Goal: Task Accomplishment & Management: Complete application form

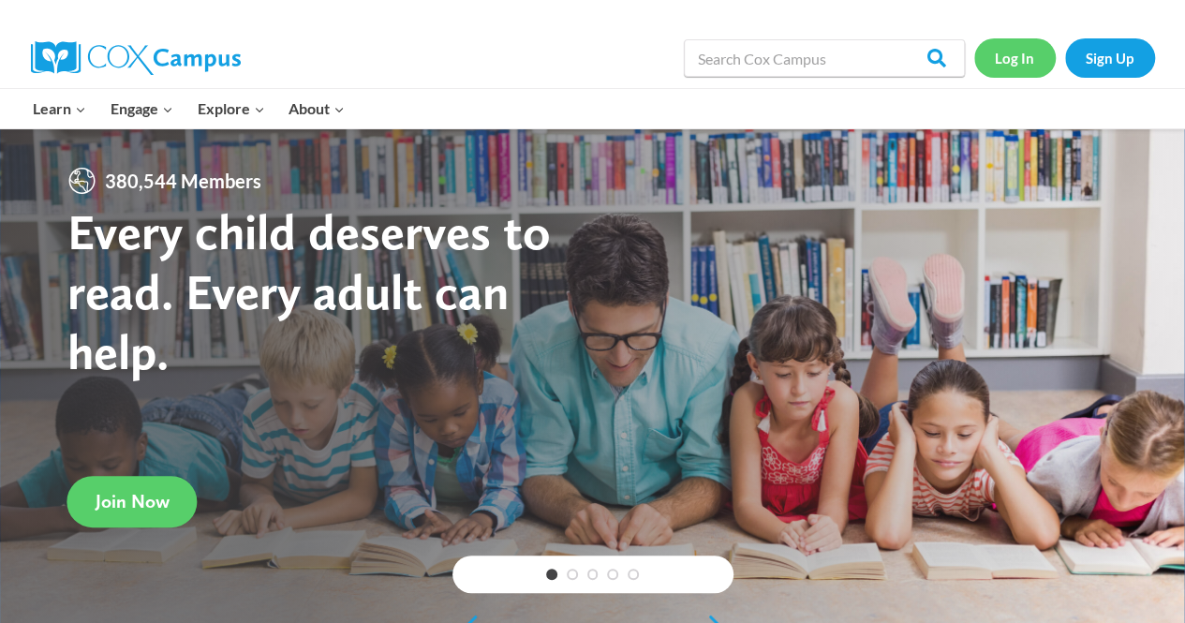
click at [1017, 53] on link "Log In" at bounding box center [1014, 57] width 81 height 38
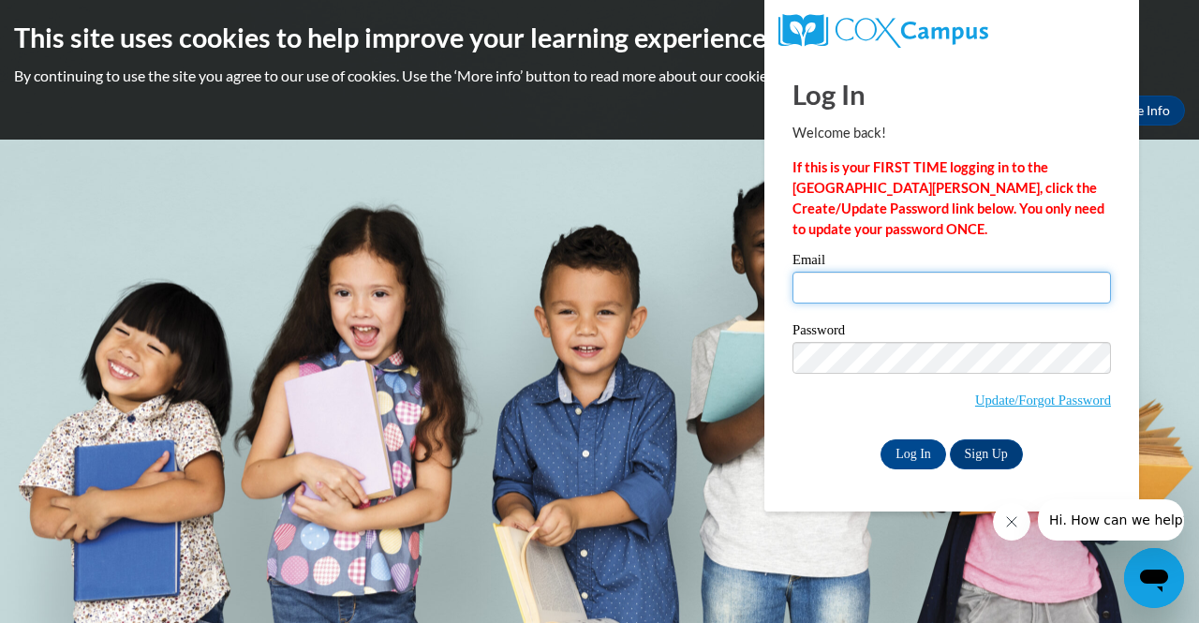
click at [879, 297] on input "Email" at bounding box center [951, 288] width 318 height 32
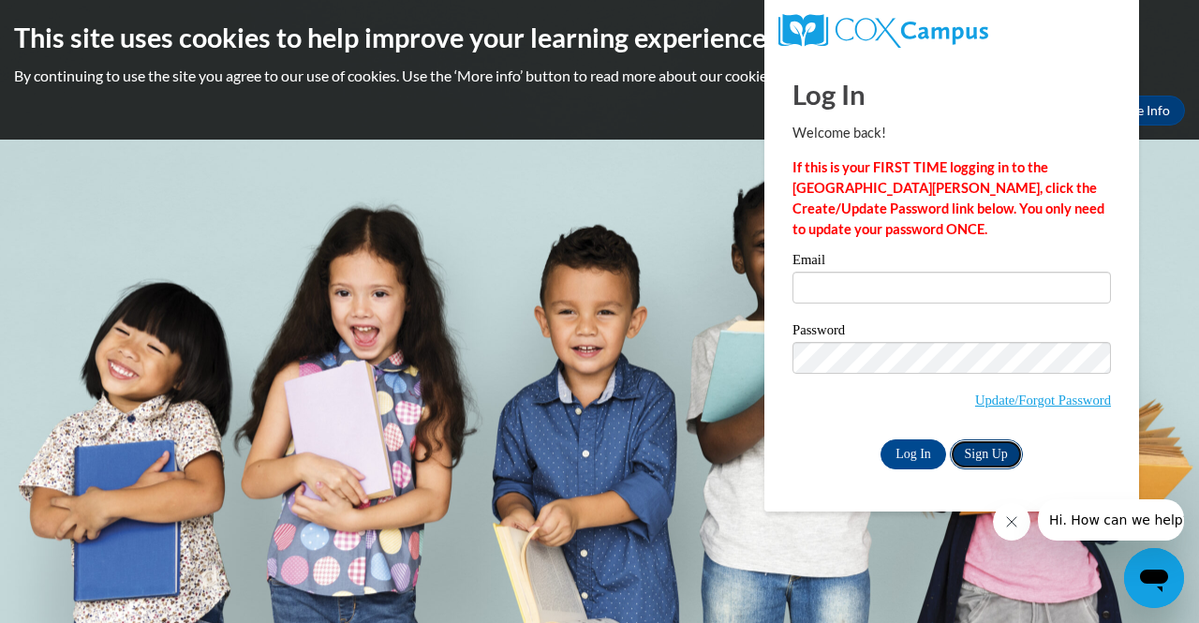
click at [984, 453] on link "Sign Up" at bounding box center [986, 454] width 73 height 30
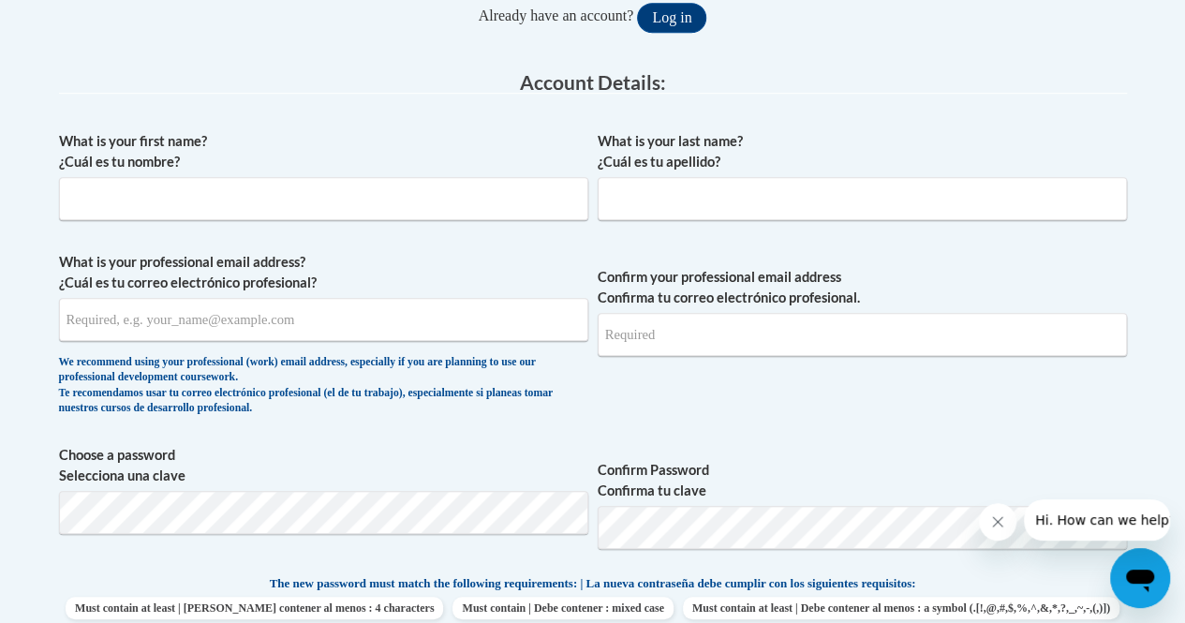
scroll to position [442, 0]
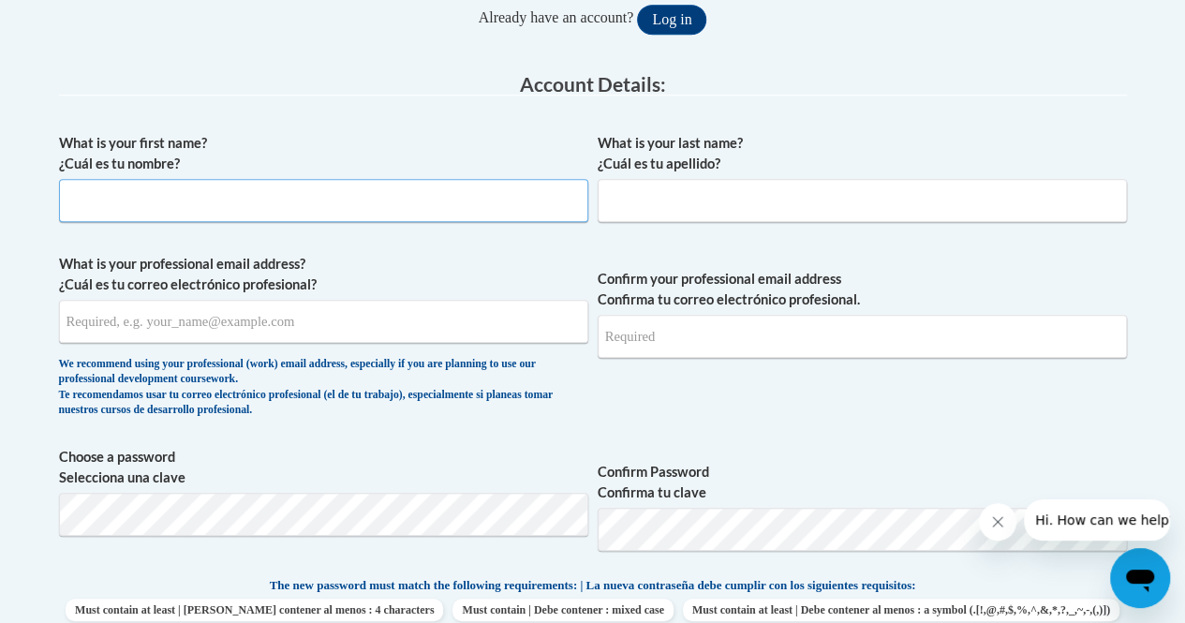
click at [178, 205] on input "What is your first name? ¿Cuál es tu nombre?" at bounding box center [323, 200] width 529 height 43
type input "e"
type input "Elisha"
click at [631, 206] on input "What is your last name? ¿Cuál es tu apellido?" at bounding box center [862, 200] width 529 height 43
type input "Johnson"
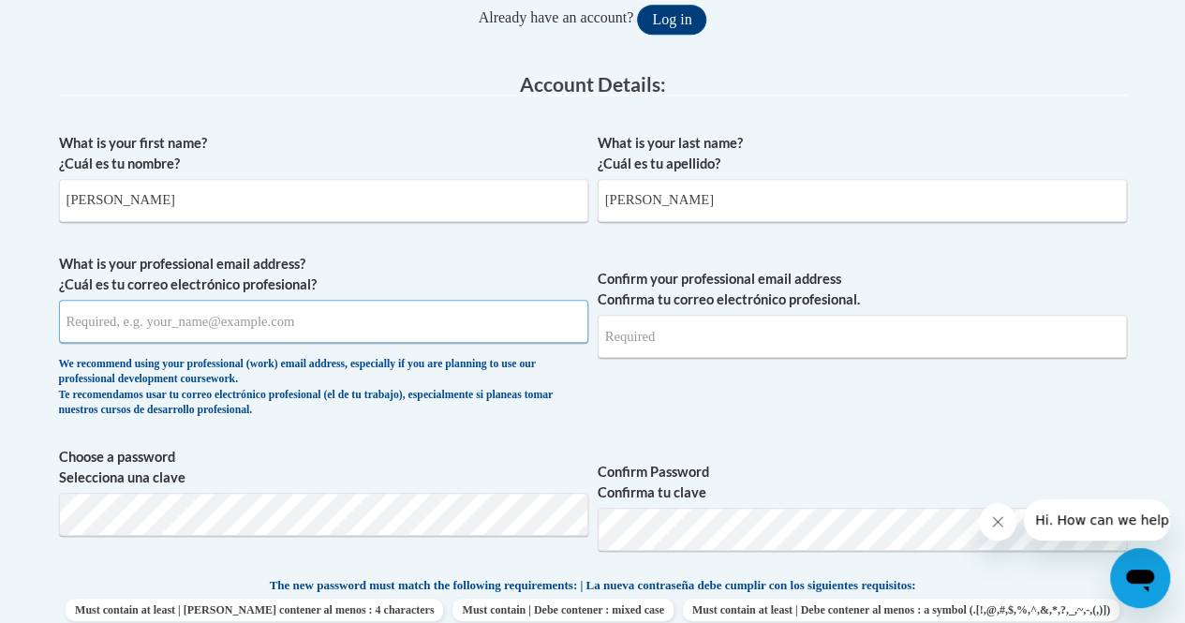
click at [416, 319] on input "What is your professional email address? ¿Cuál es tu correo electrónico profesi…" at bounding box center [323, 321] width 529 height 43
type input "eljohnson@jackson.k12.ms.us"
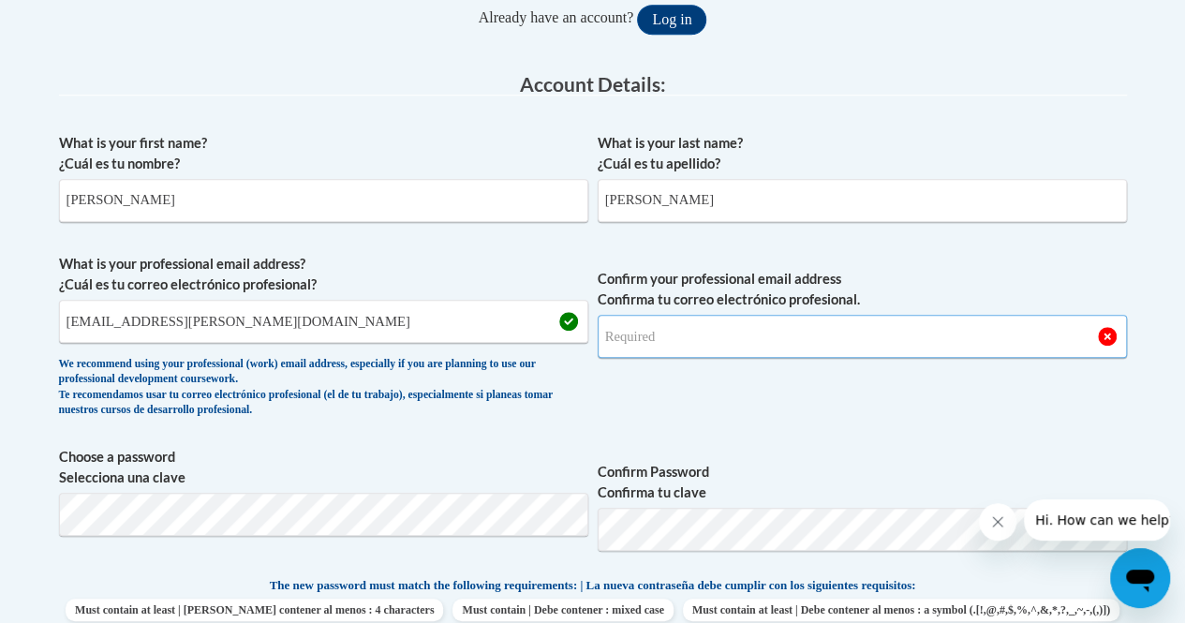
click at [704, 336] on input "Confirm your professional email address Confirma tu correo electrónico profesio…" at bounding box center [862, 336] width 529 height 43
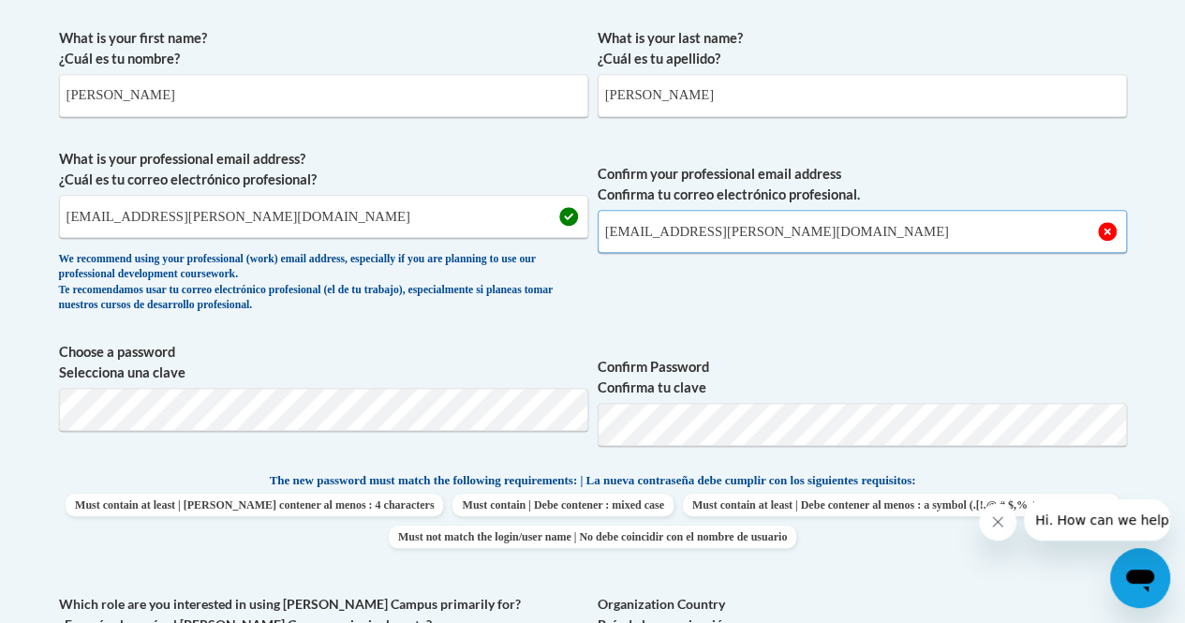
scroll to position [554, 0]
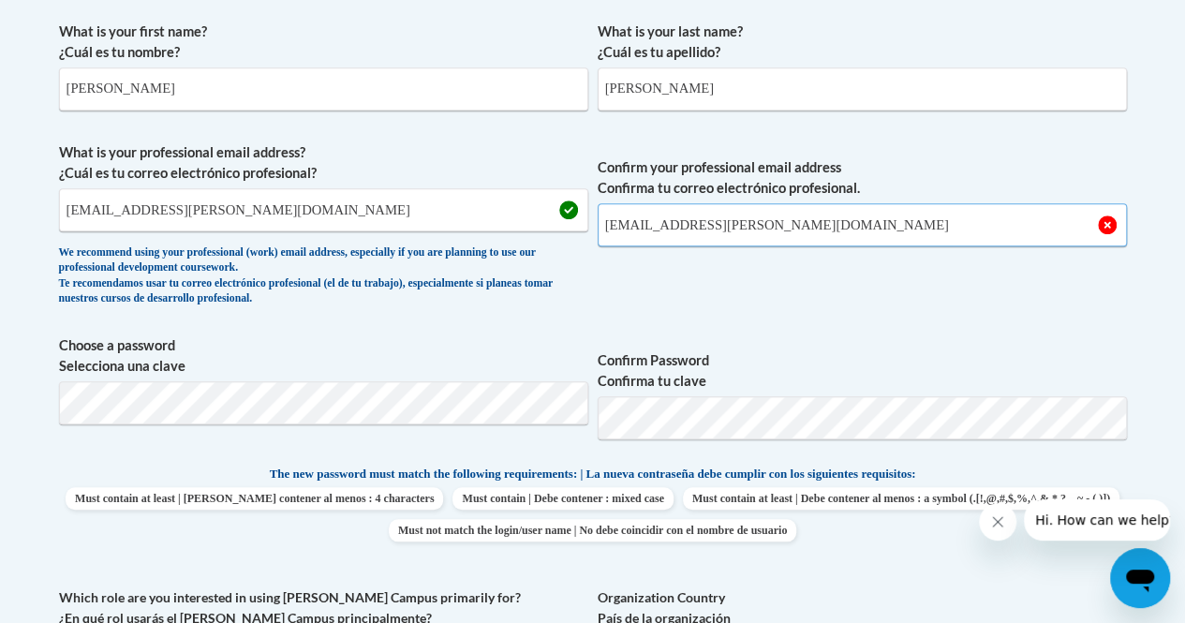
type input "eljohnson@jackson.k12.ms.us"
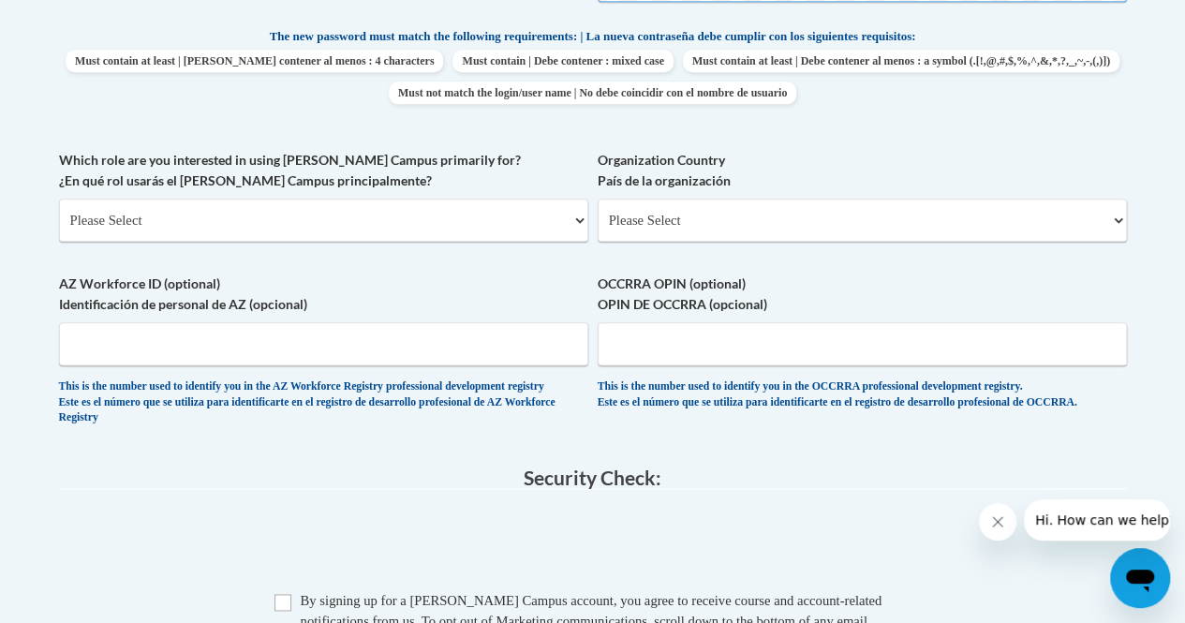
scroll to position [996, 0]
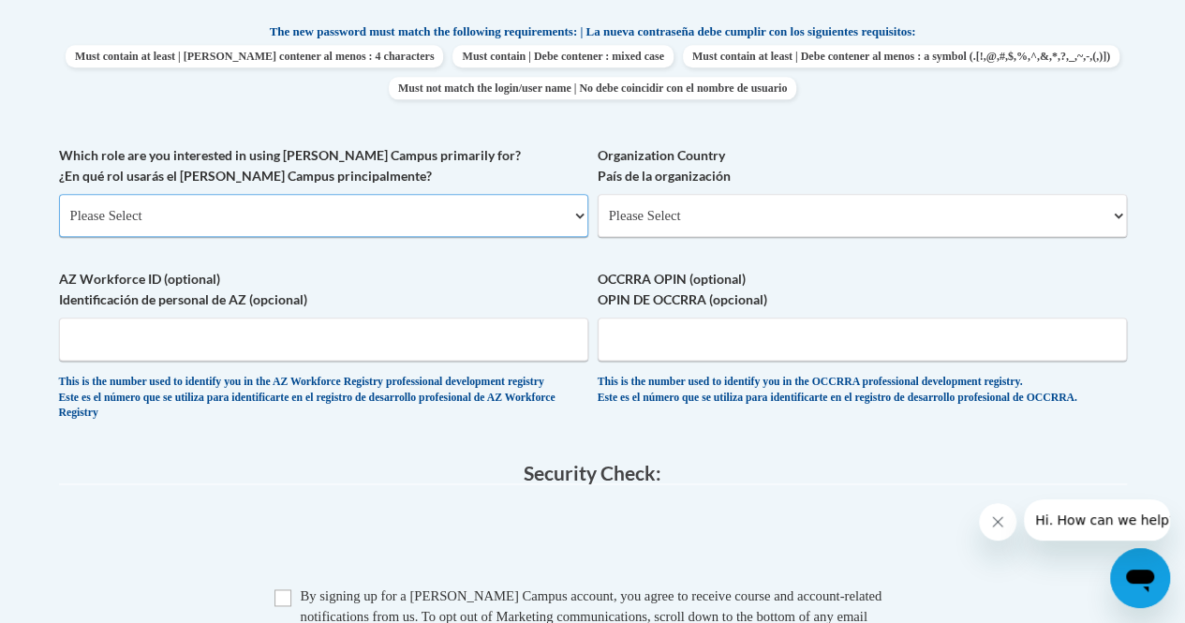
click at [305, 211] on select "Please Select College/University | Colegio/Universidad Community/Nonprofit Part…" at bounding box center [323, 215] width 529 height 43
select select "fbf2d438-af2f-41f8-98f1-81c410e29de3"
click at [59, 194] on select "Please Select College/University | Colegio/Universidad Community/Nonprofit Part…" at bounding box center [323, 215] width 529 height 43
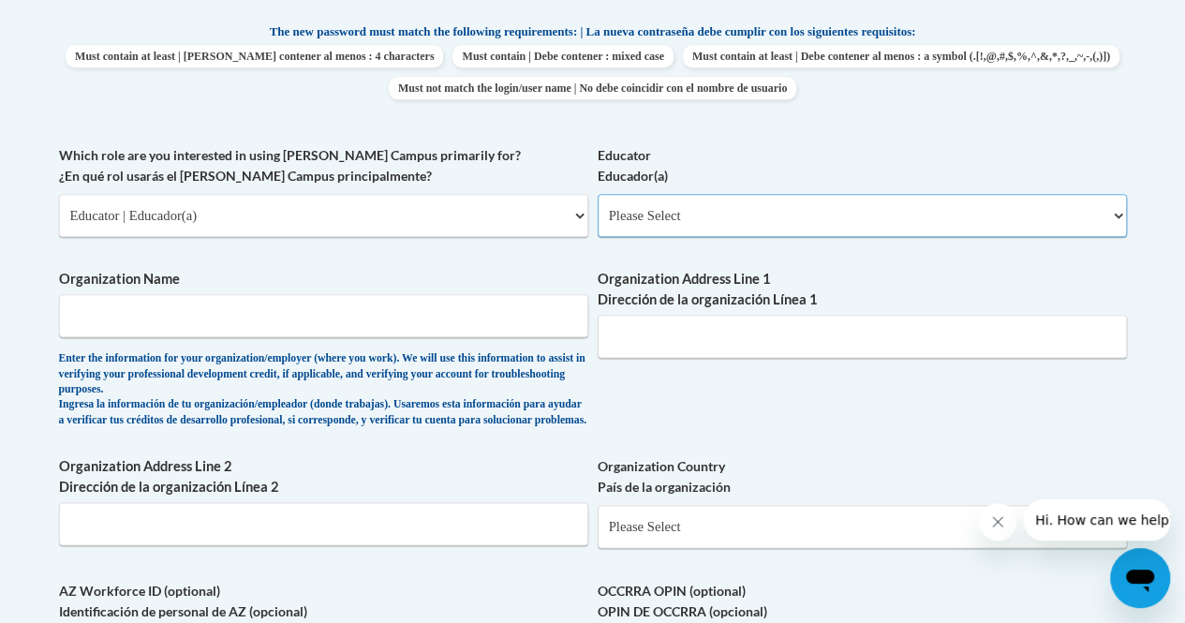
click at [762, 221] on select "Please Select Early Learning/Daycare Teacher/Family Home Care Provider | Maestr…" at bounding box center [862, 215] width 529 height 43
select select "8e40623d-54d0-45cd-9f92-5df65cd3f8cf"
click at [598, 194] on select "Please Select Early Learning/Daycare Teacher/Family Home Care Provider | Maestr…" at bounding box center [862, 215] width 529 height 43
click at [401, 318] on input "Organization Name" at bounding box center [323, 315] width 529 height 43
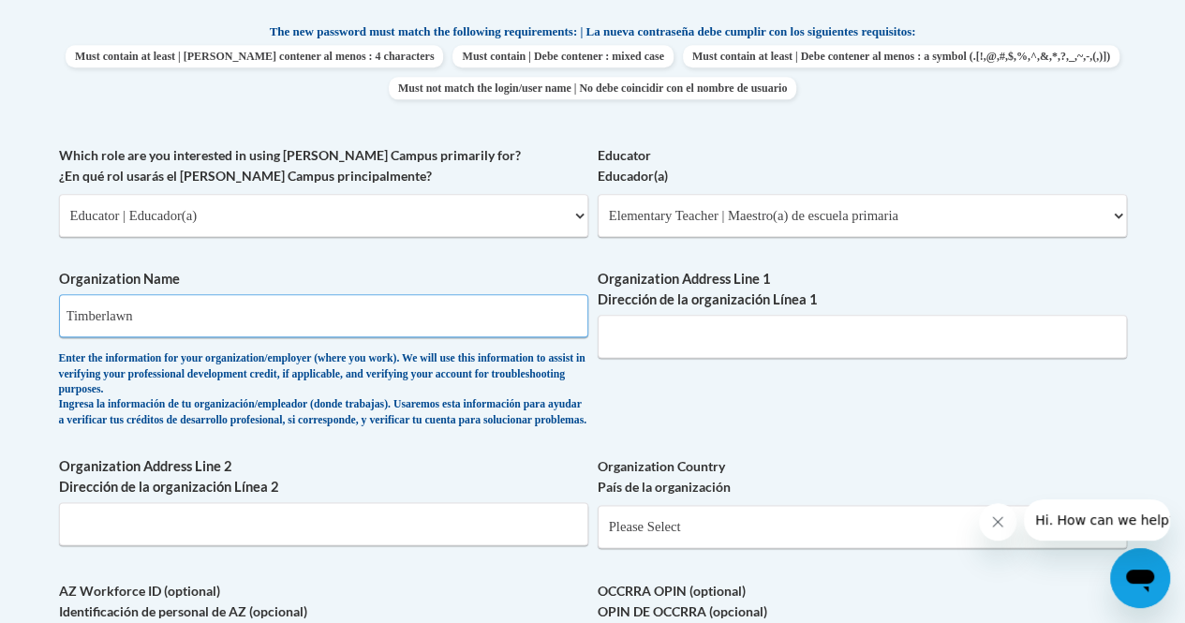
type input "Timberlawn"
click at [727, 333] on input "Organization Address Line 1 Dirección de la organización Línea 1" at bounding box center [862, 336] width 529 height 43
type input "19"
click at [215, 318] on input "Timberlawn" at bounding box center [323, 315] width 529 height 43
type input "Timberlawn Elementary School"
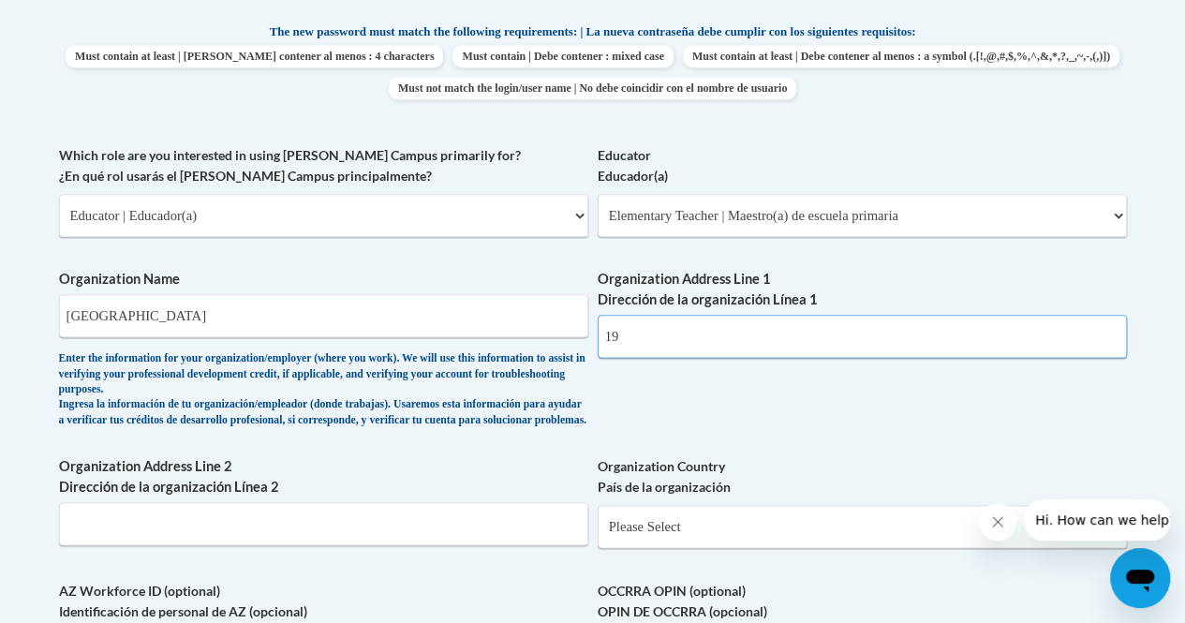
click at [771, 348] on input "19" at bounding box center [862, 336] width 529 height 43
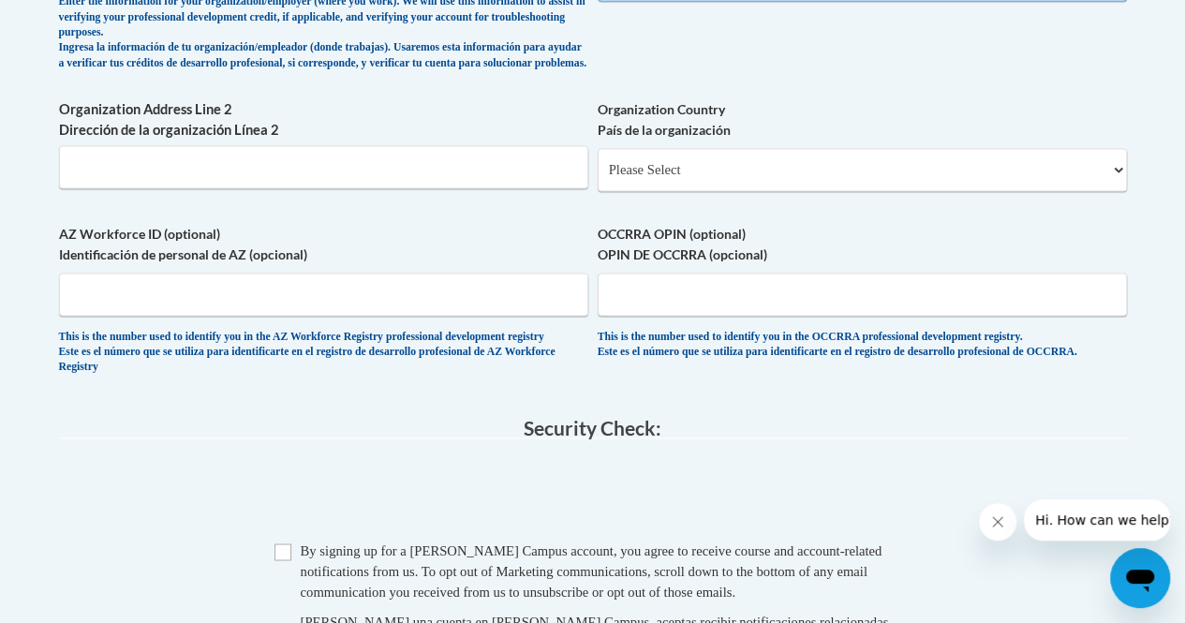
scroll to position [1353, 0]
type input "1980 N Siwell Road Jackson,MS 39209"
click at [897, 165] on select "Please Select United States | Estados Unidos Outside of the United States | Fue…" at bounding box center [862, 169] width 529 height 43
select select "ad49bcad-a171-4b2e-b99c-48b446064914"
click at [598, 162] on select "Please Select United States | Estados Unidos Outside of the United States | Fue…" at bounding box center [862, 169] width 529 height 43
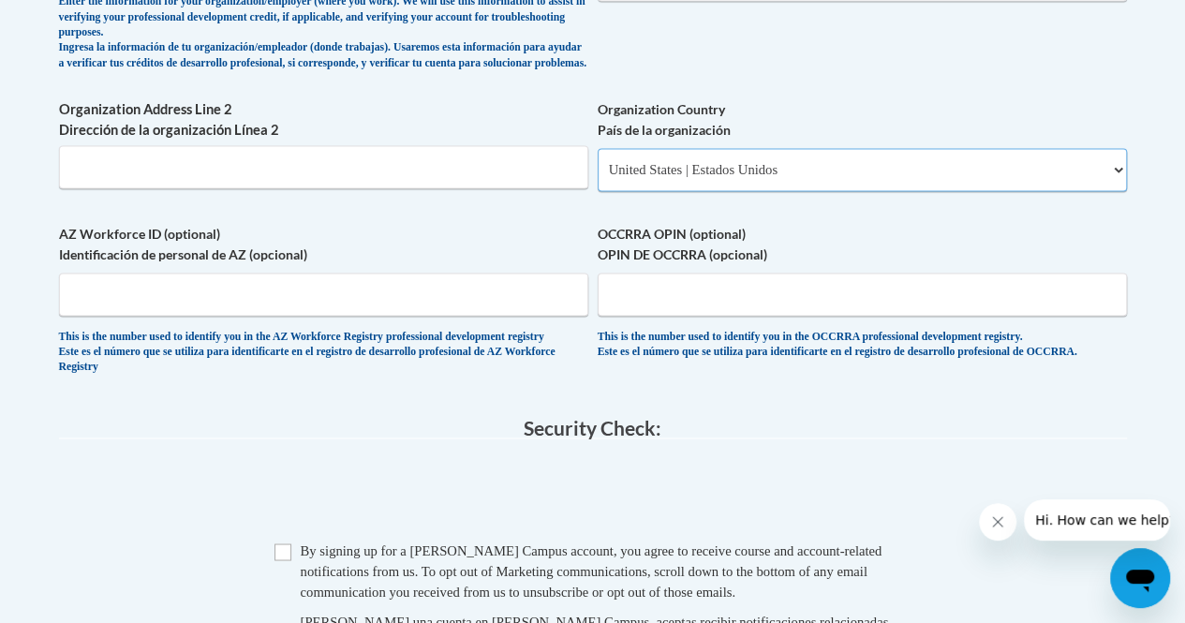
select select
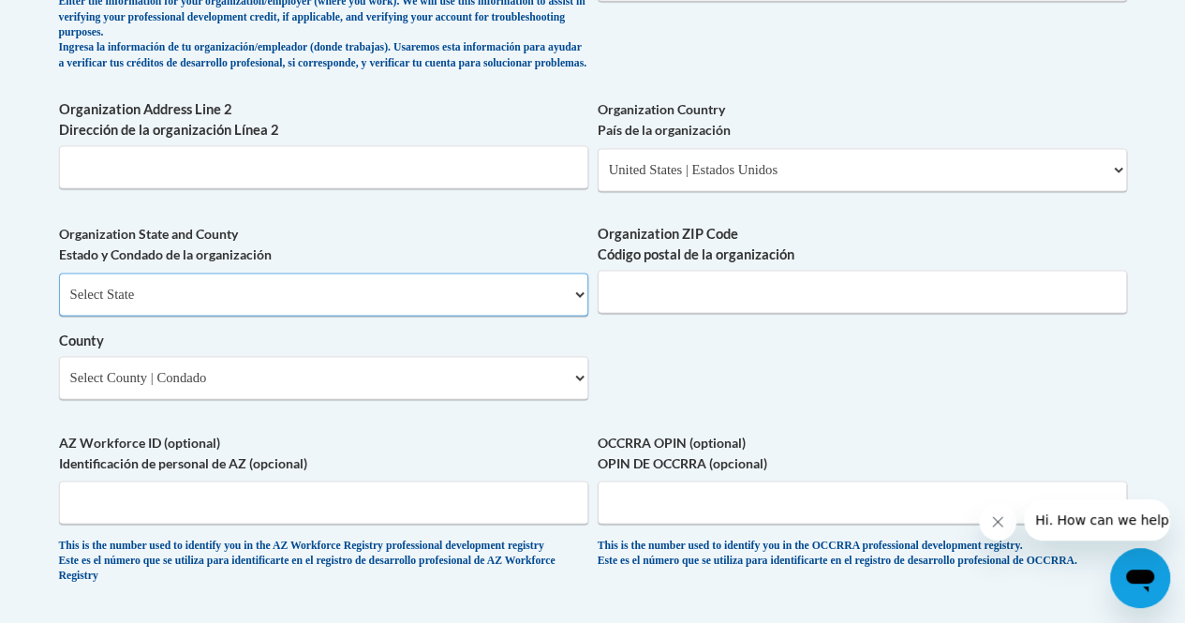
click at [503, 316] on select "Select State Alabama Alaska Arizona Arkansas California Colorado Connecticut De…" at bounding box center [323, 294] width 529 height 43
select select "Mississippi"
click at [59, 287] on select "Select State Alabama Alaska Arizona Arkansas California Colorado Connecticut De…" at bounding box center [323, 294] width 529 height 43
click at [723, 307] on input "Organization ZIP Code Código postal de la organización" at bounding box center [862, 291] width 529 height 43
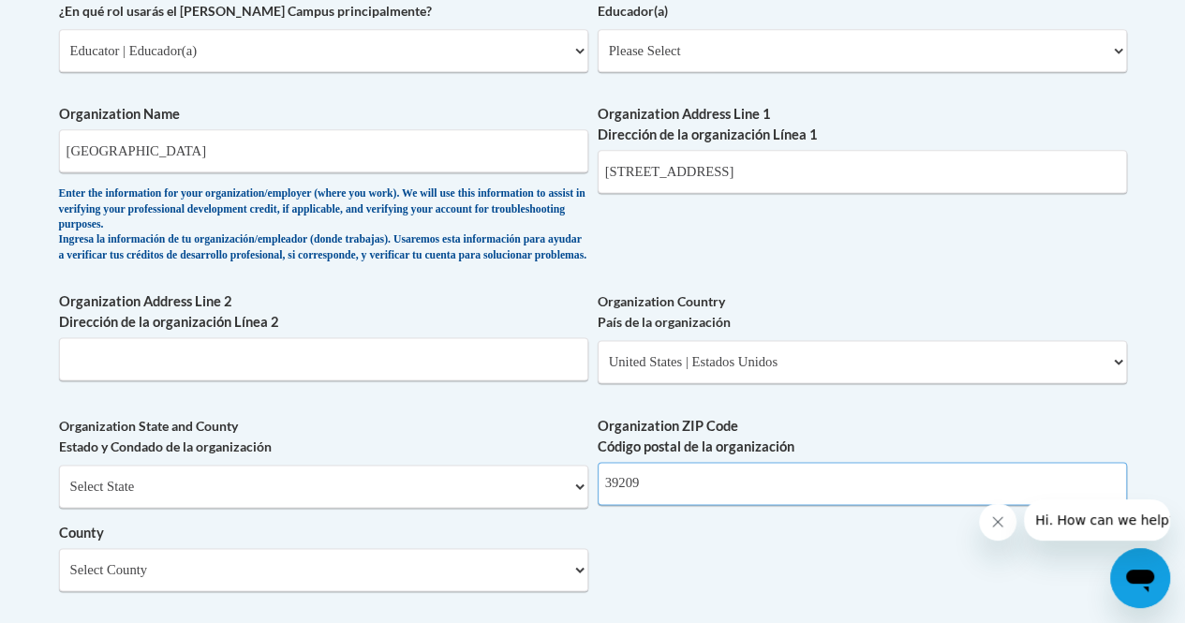
scroll to position [1159, 0]
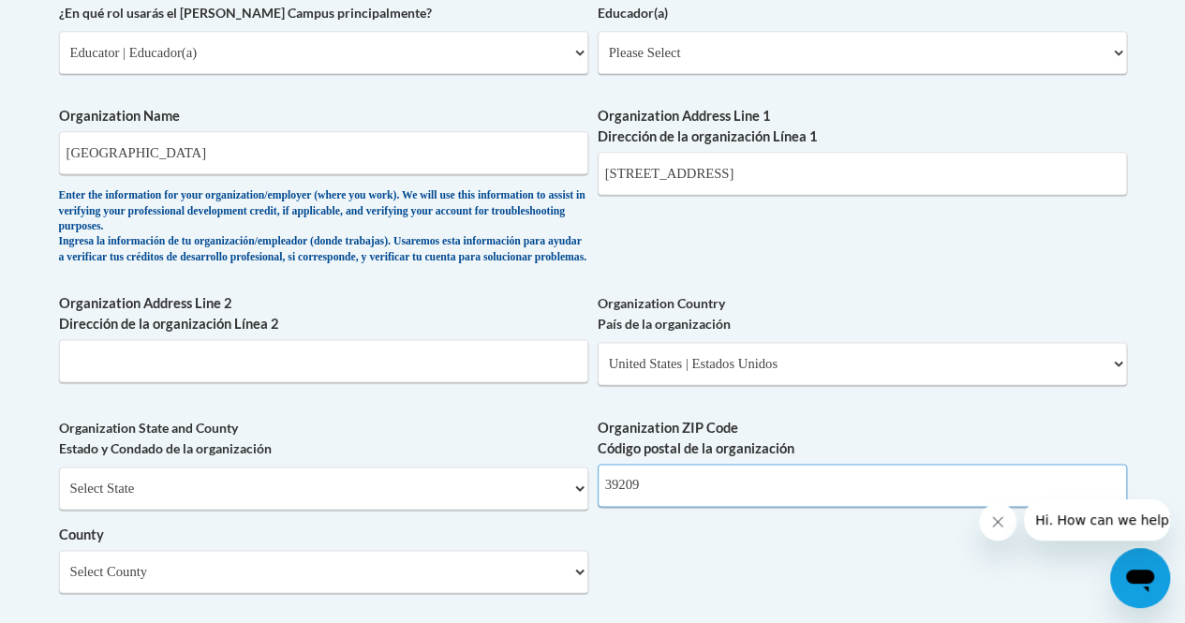
type input "39209"
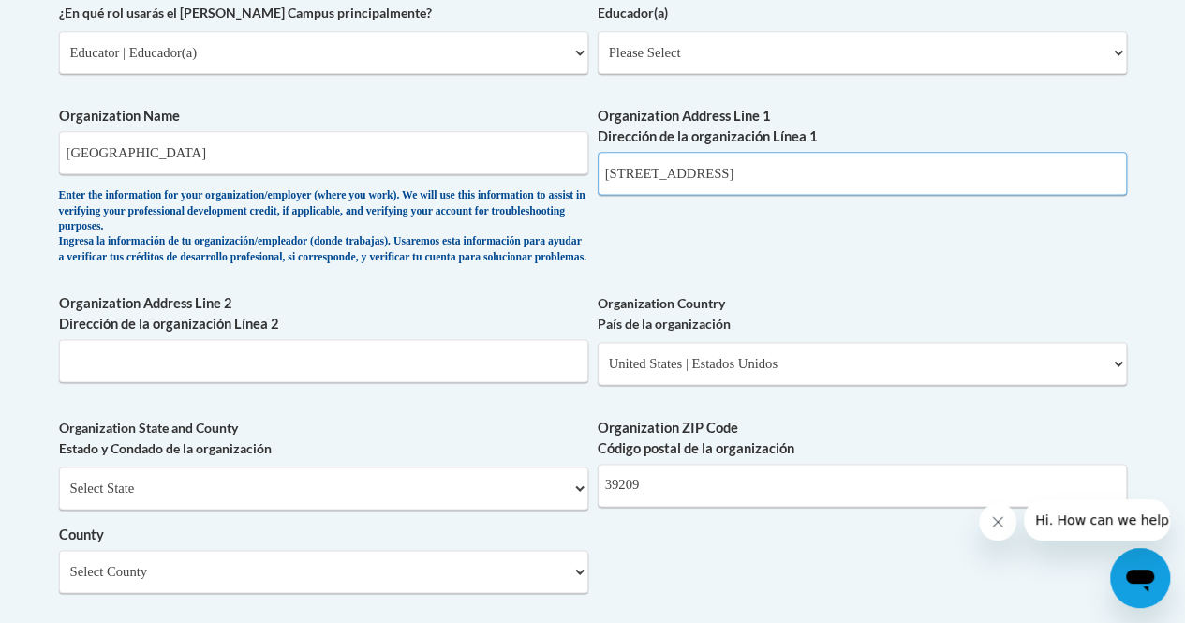
click at [905, 172] on input "1980 N Siwell Road Jackson,MS 39209" at bounding box center [862, 173] width 529 height 43
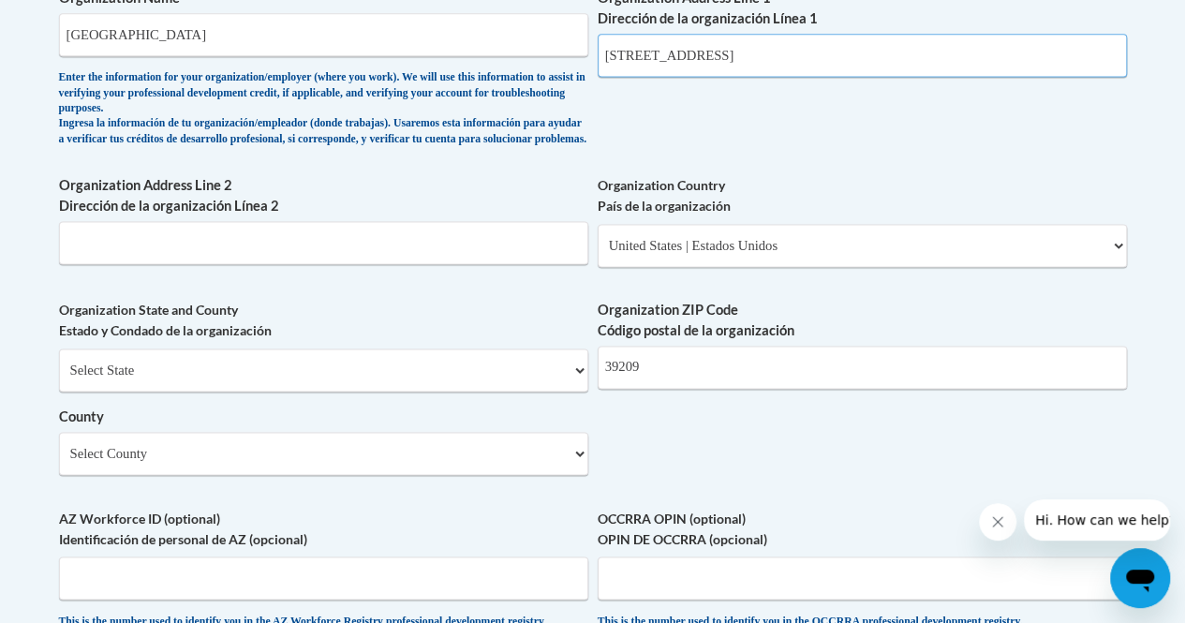
scroll to position [1268, 0]
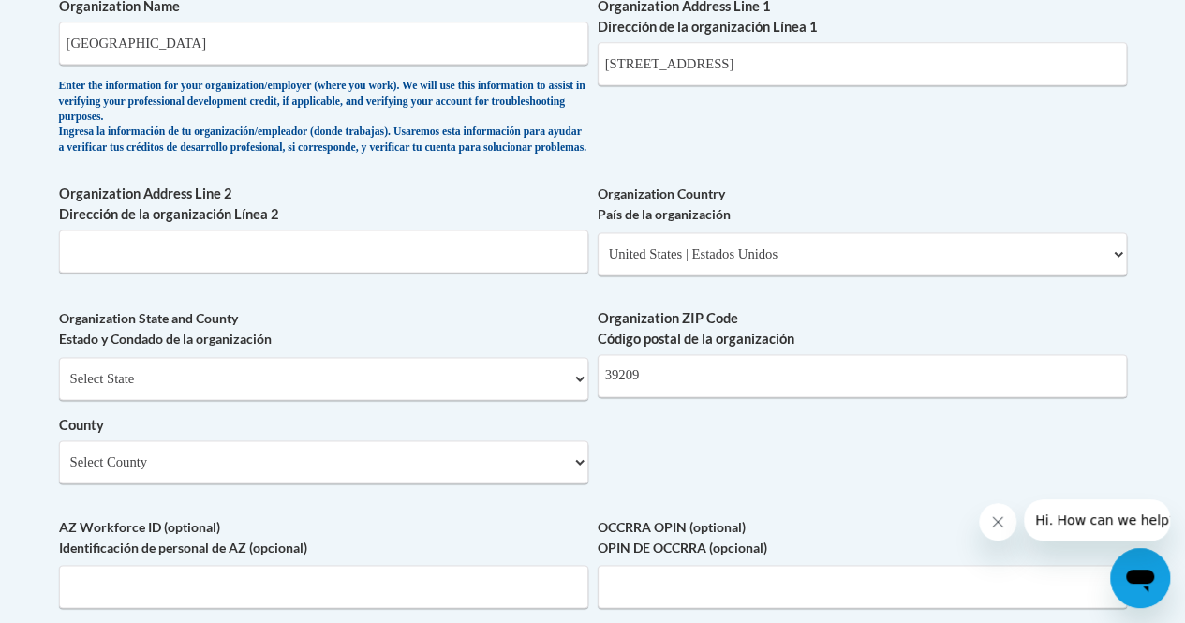
click at [871, 36] on label "Organization Address Line 1 Dirección de la organización Línea 1" at bounding box center [862, 16] width 529 height 41
click at [871, 42] on input "1980 N Siwell Road Jackson,MS" at bounding box center [862, 63] width 529 height 43
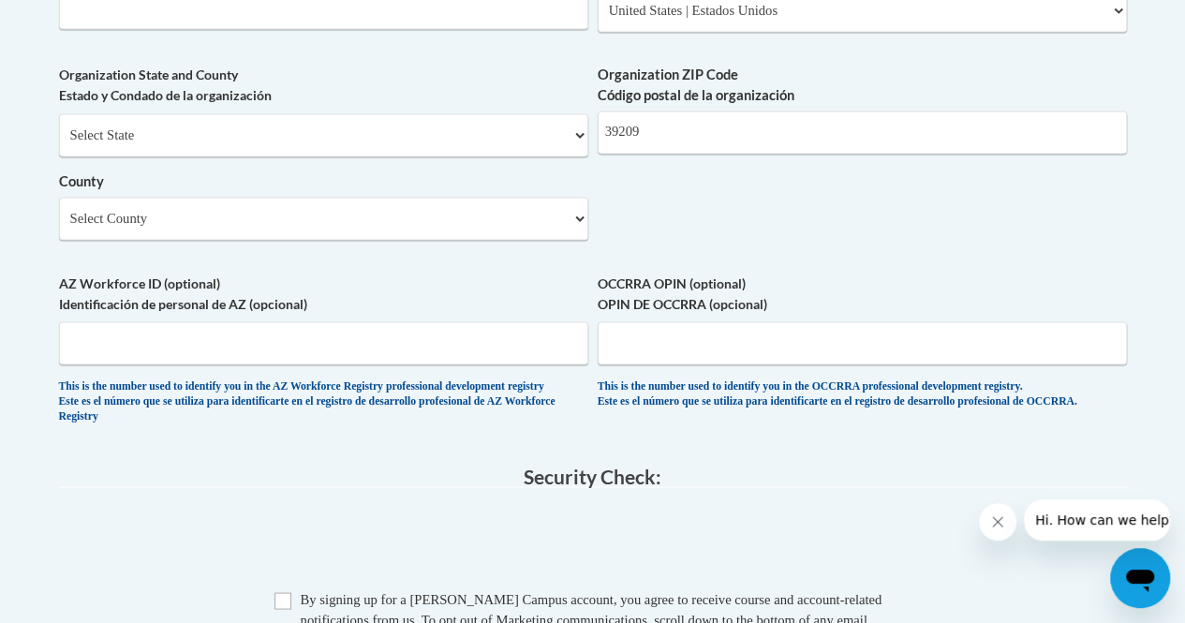
scroll to position [1529, 0]
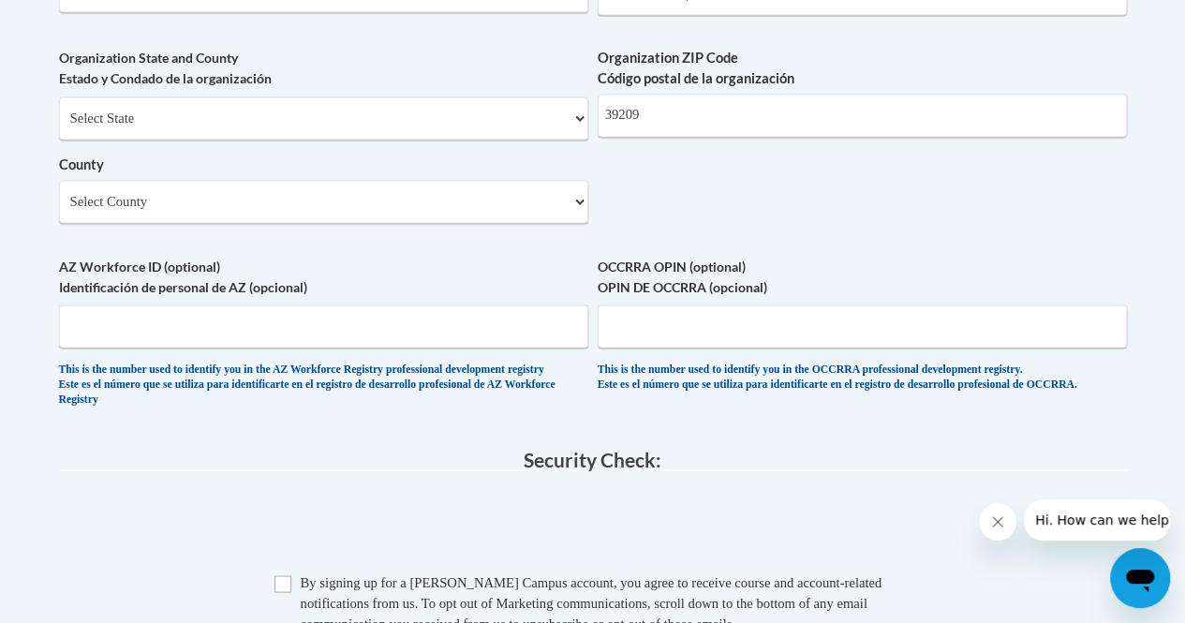
type input "1980 N Siwell Road"
click at [228, 223] on select "Select County Adams Alcorn Amite Attala Benton Bolivar Calhoun Carroll Chickasa…" at bounding box center [323, 201] width 529 height 43
select select "Hinds"
click at [59, 194] on select "Select County Adams Alcorn Amite Attala Benton Bolivar Calhoun Carroll Chickasa…" at bounding box center [323, 201] width 529 height 43
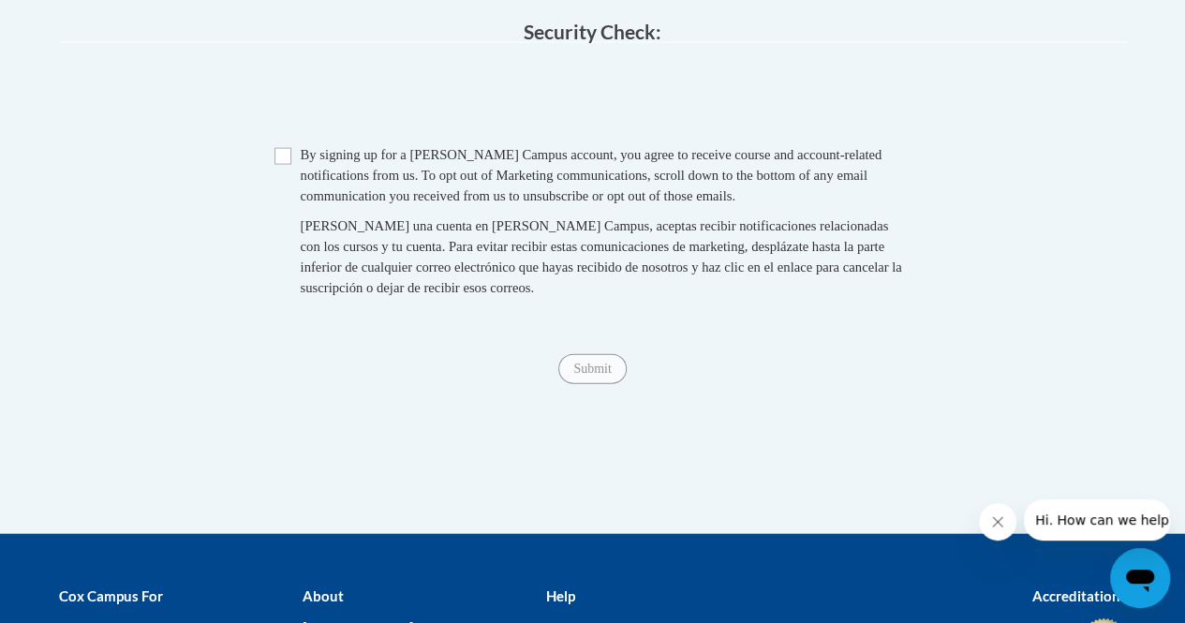
scroll to position [1960, 0]
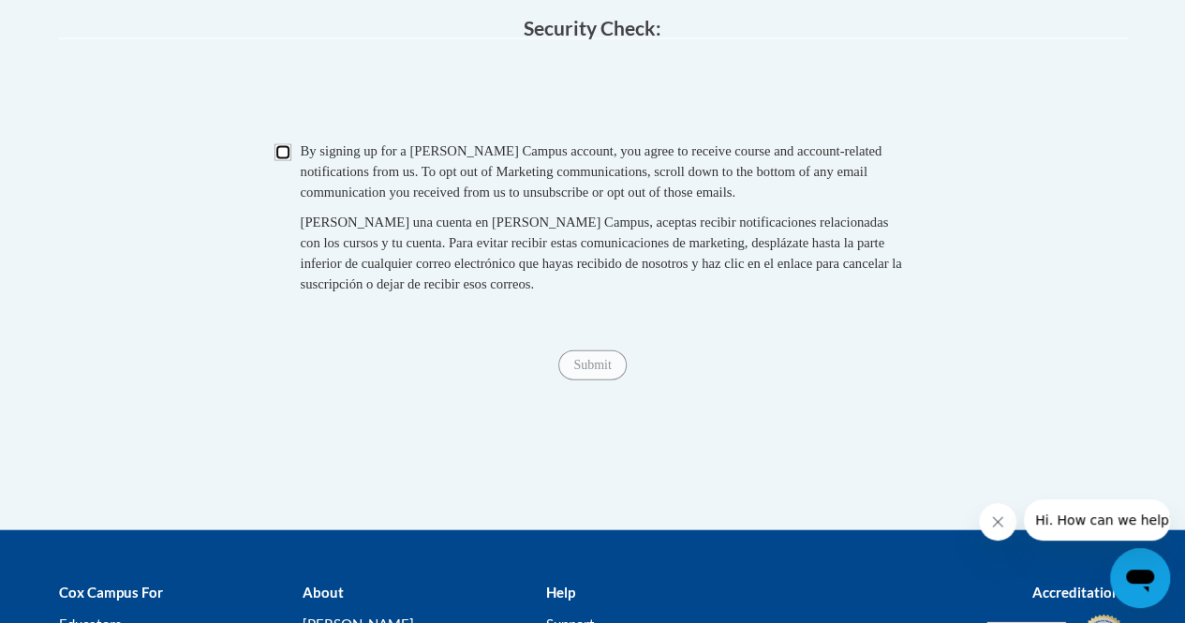
click at [277, 161] on input "Checkbox" at bounding box center [282, 152] width 17 height 17
checkbox input "true"
click at [585, 380] on input "Submit" at bounding box center [591, 365] width 67 height 30
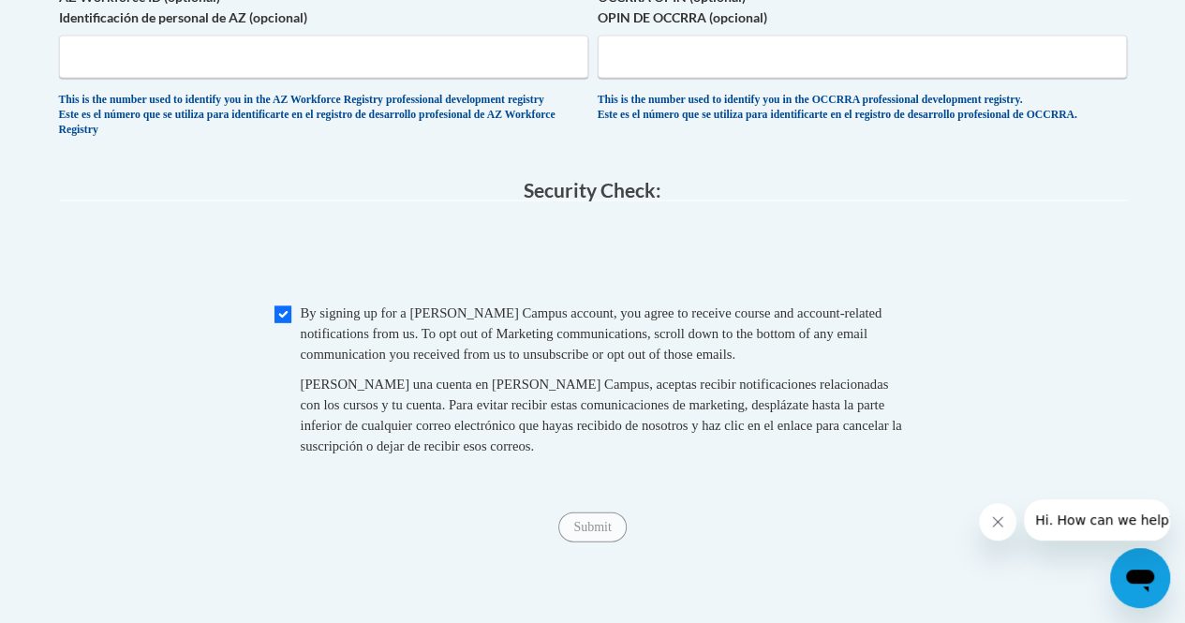
scroll to position [1792, 0]
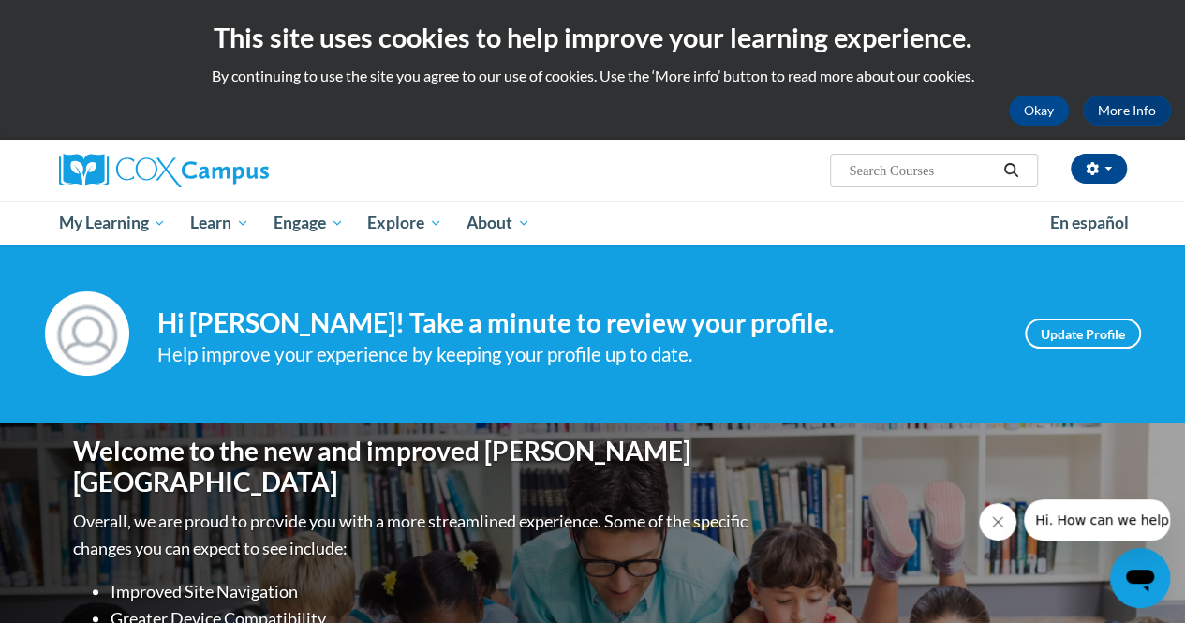
click at [896, 180] on input "Search..." at bounding box center [922, 170] width 150 height 22
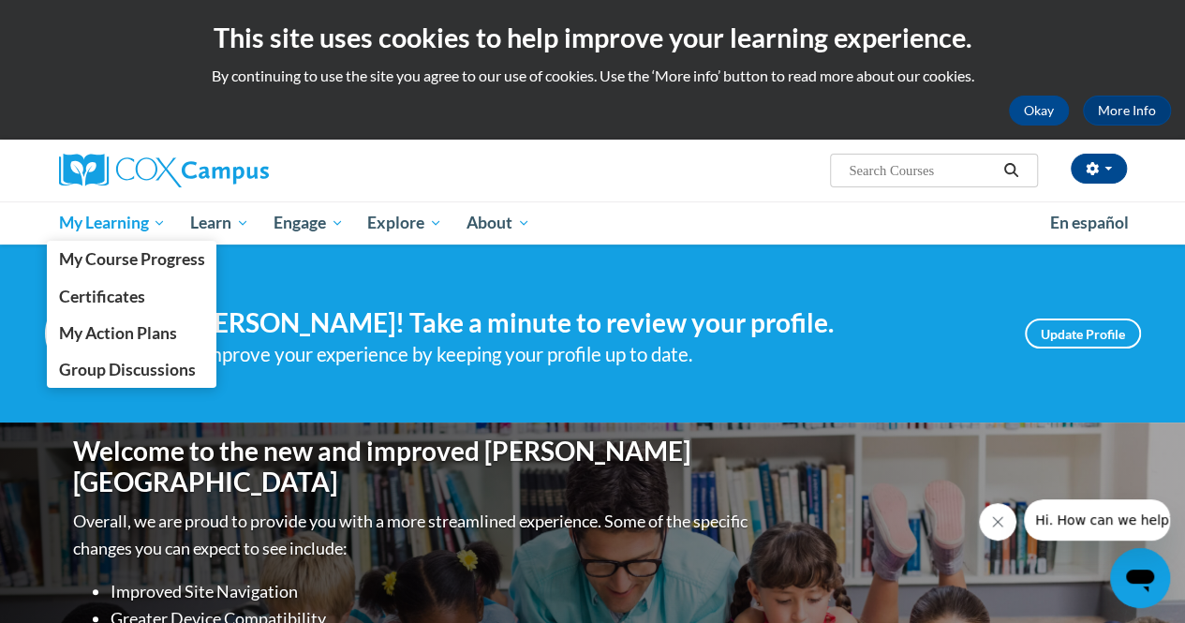
click at [90, 229] on span "My Learning" at bounding box center [112, 223] width 108 height 22
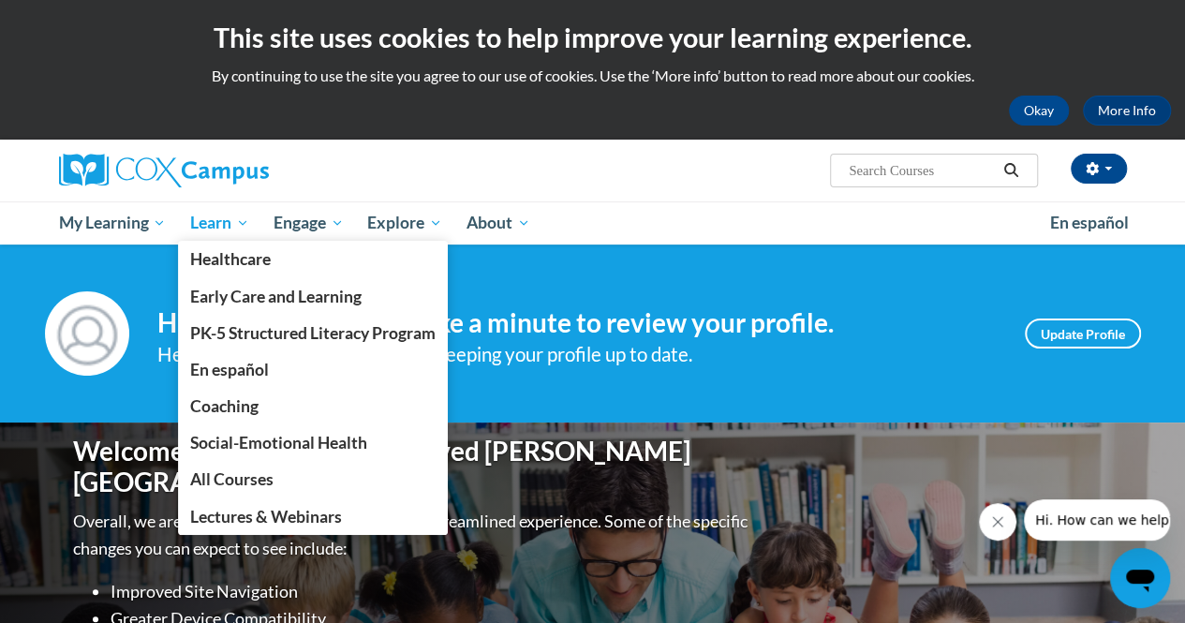
click at [199, 225] on span "Learn" at bounding box center [219, 223] width 59 height 22
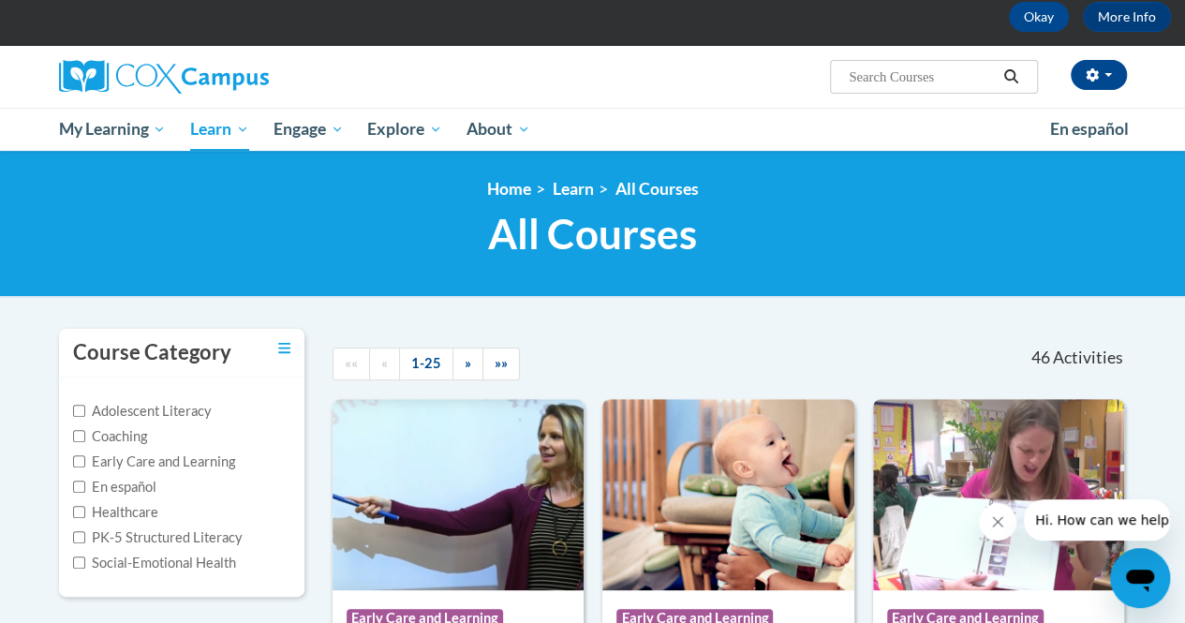
scroll to position [101, 0]
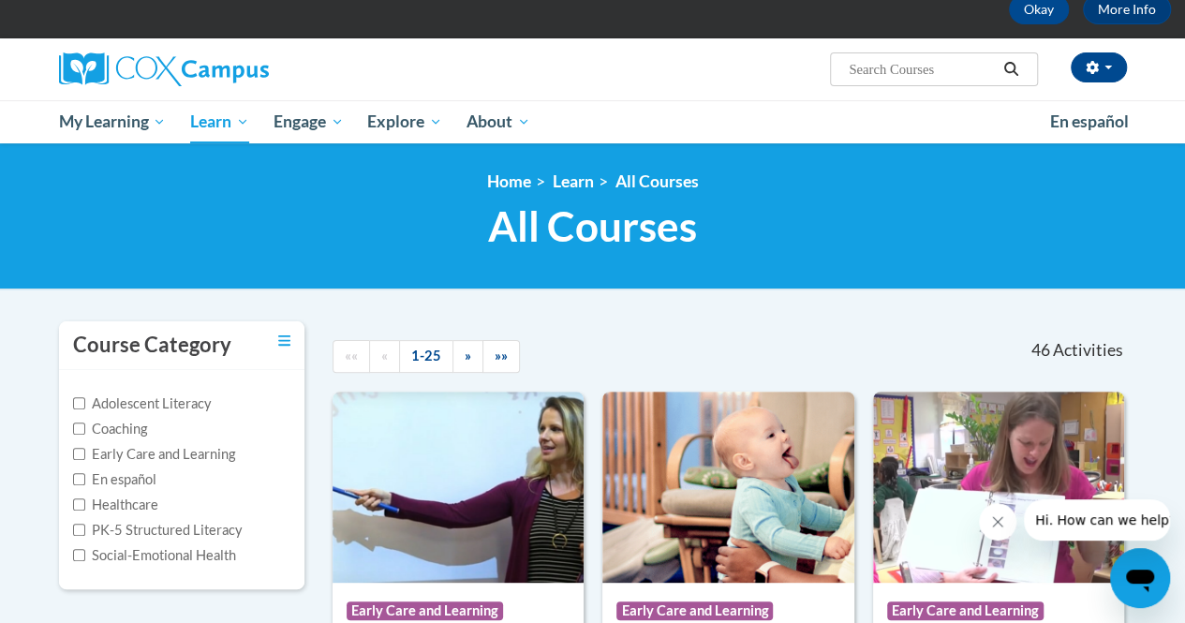
click at [187, 523] on label "PK-5 Structured Literacy" at bounding box center [158, 530] width 170 height 21
click at [85, 524] on input "PK-5 Structured Literacy" at bounding box center [79, 530] width 12 height 12
checkbox input "true"
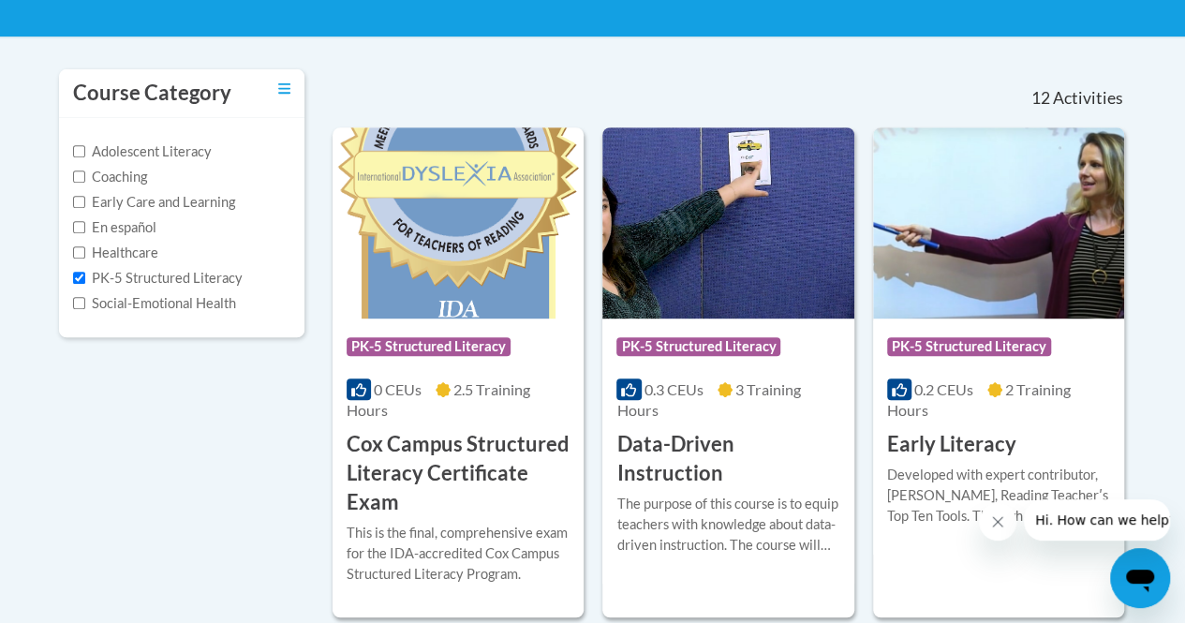
scroll to position [354, 0]
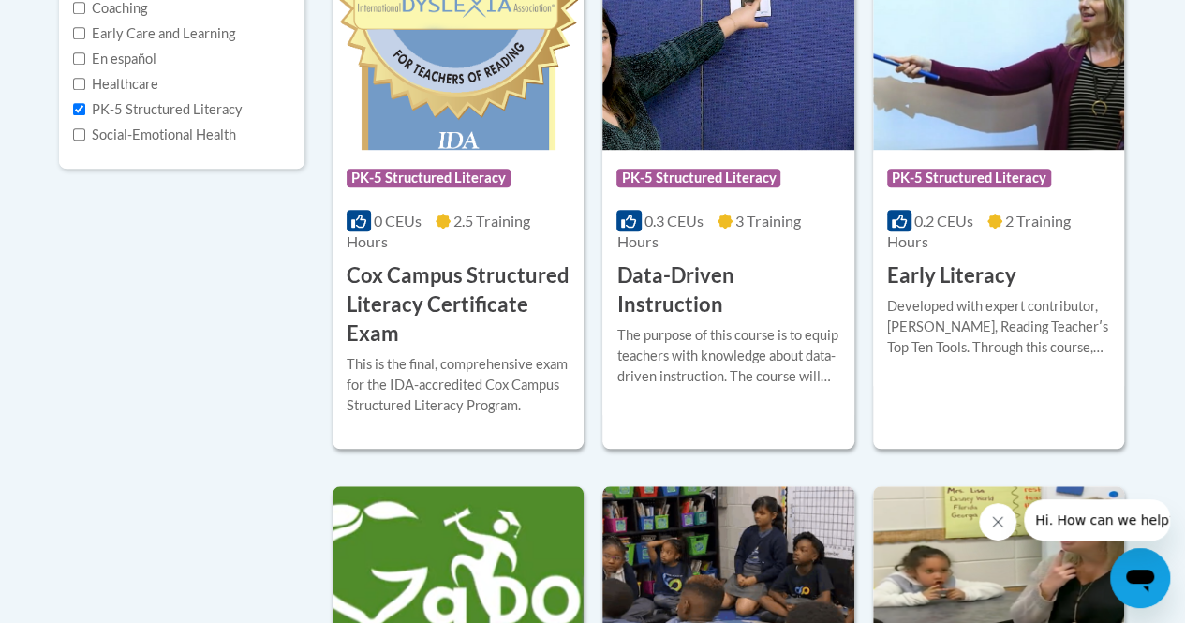
scroll to position [1067, 0]
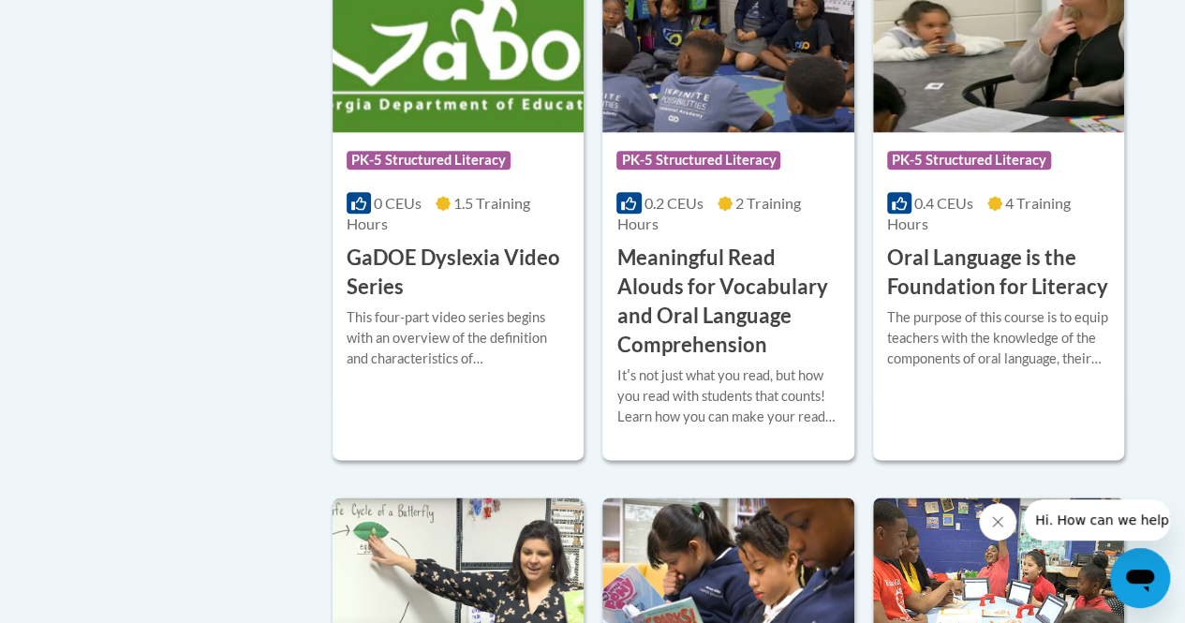
click at [1147, 218] on body "This site uses cookies to help improve your learning experience. By continuing …" at bounding box center [592, 417] width 1185 height 2969
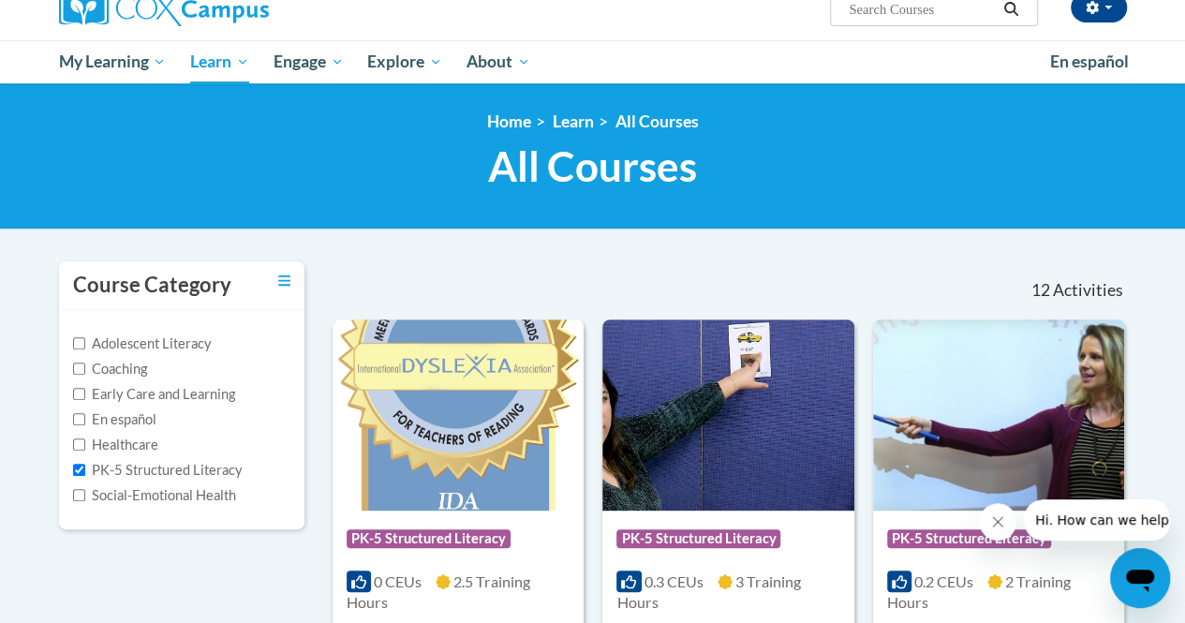
scroll to position [161, 0]
